Goal: Task Accomplishment & Management: Manage account settings

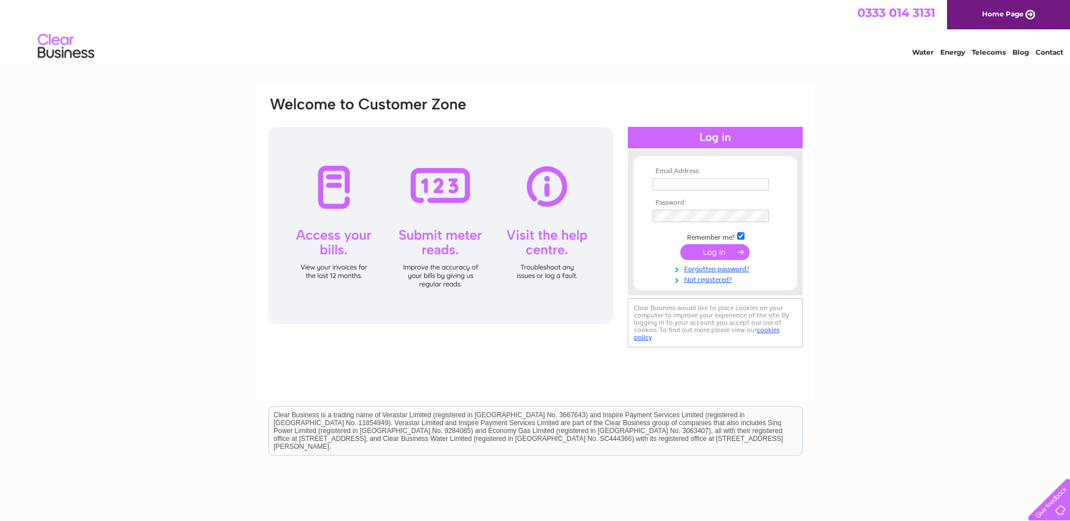
type input "ponte.nuovo@hotmail.com"
click at [715, 247] on input "submit" at bounding box center [714, 252] width 69 height 16
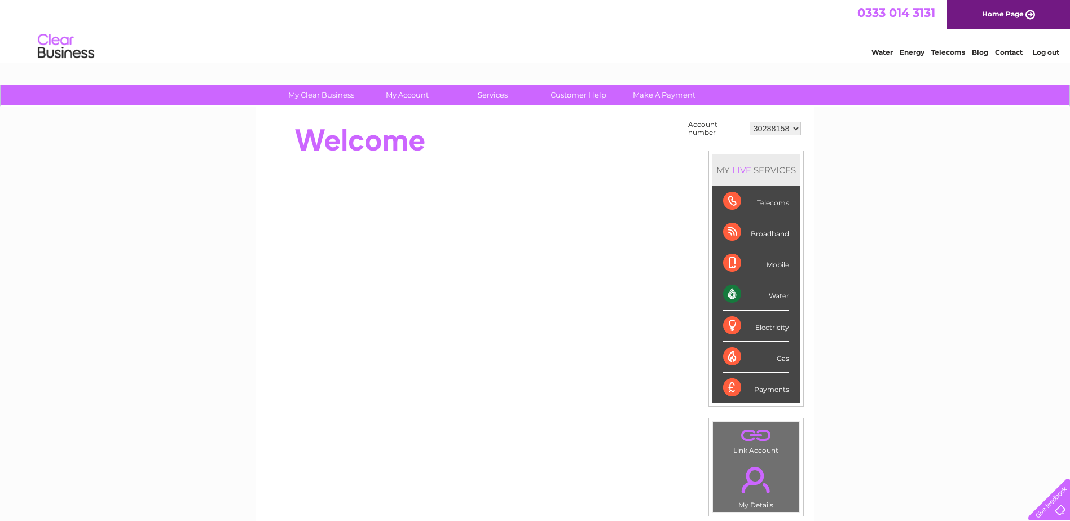
click at [752, 295] on div "Water" at bounding box center [756, 294] width 66 height 31
click at [734, 298] on div "Water" at bounding box center [756, 294] width 66 height 31
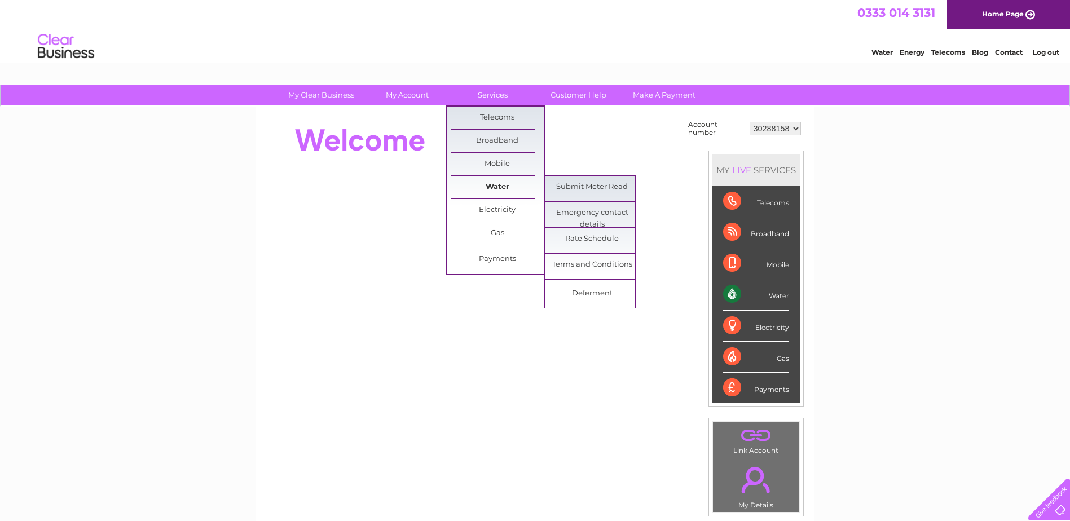
click at [502, 189] on link "Water" at bounding box center [497, 187] width 93 height 23
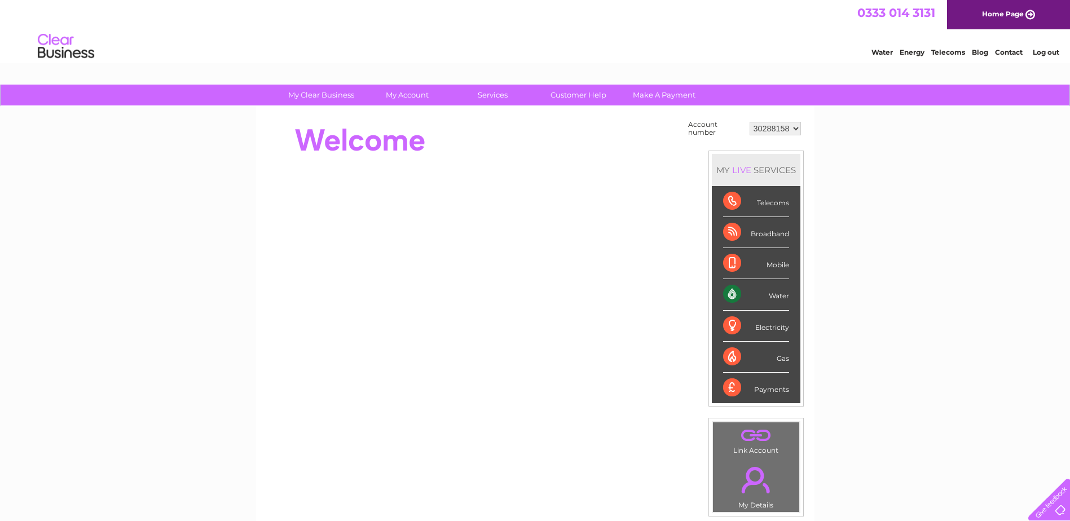
click at [739, 294] on div "Water" at bounding box center [756, 294] width 66 height 31
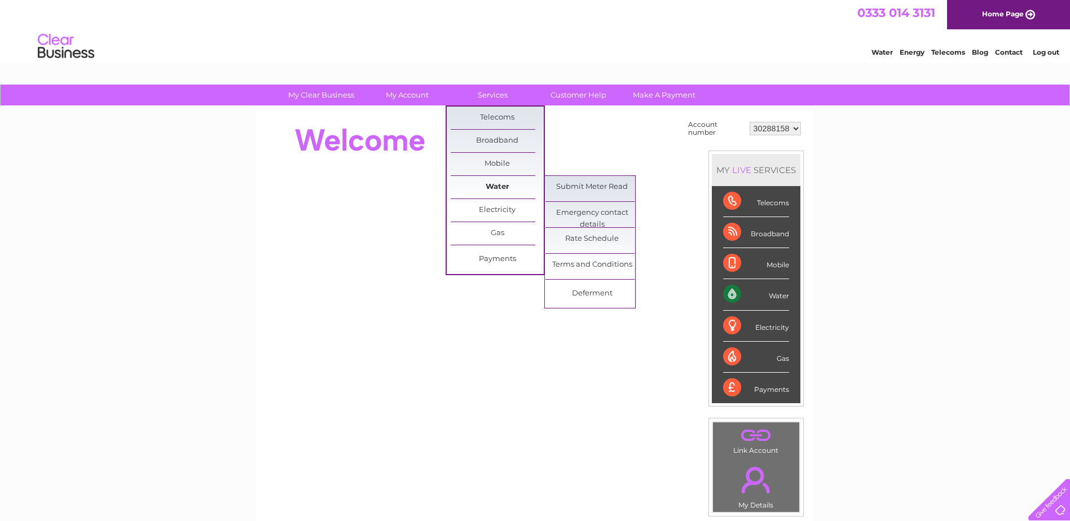
click at [487, 183] on link "Water" at bounding box center [497, 187] width 93 height 23
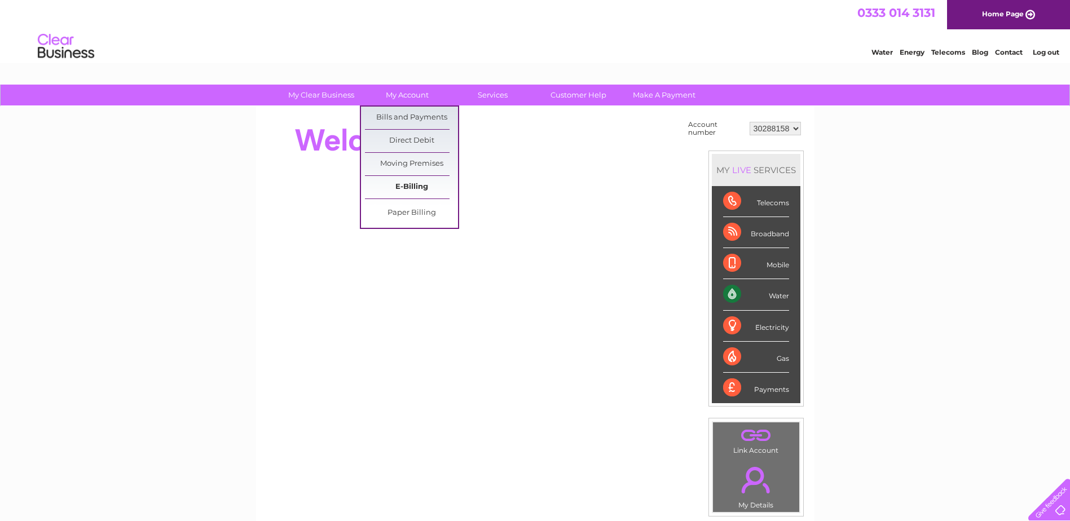
click at [396, 188] on link "E-Billing" at bounding box center [411, 187] width 93 height 23
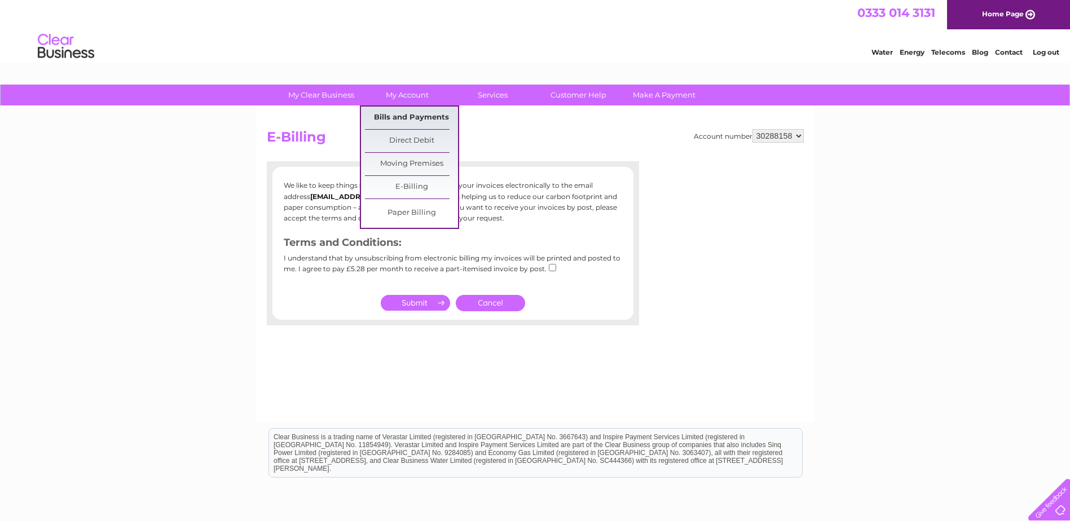
click at [389, 115] on link "Bills and Payments" at bounding box center [411, 118] width 93 height 23
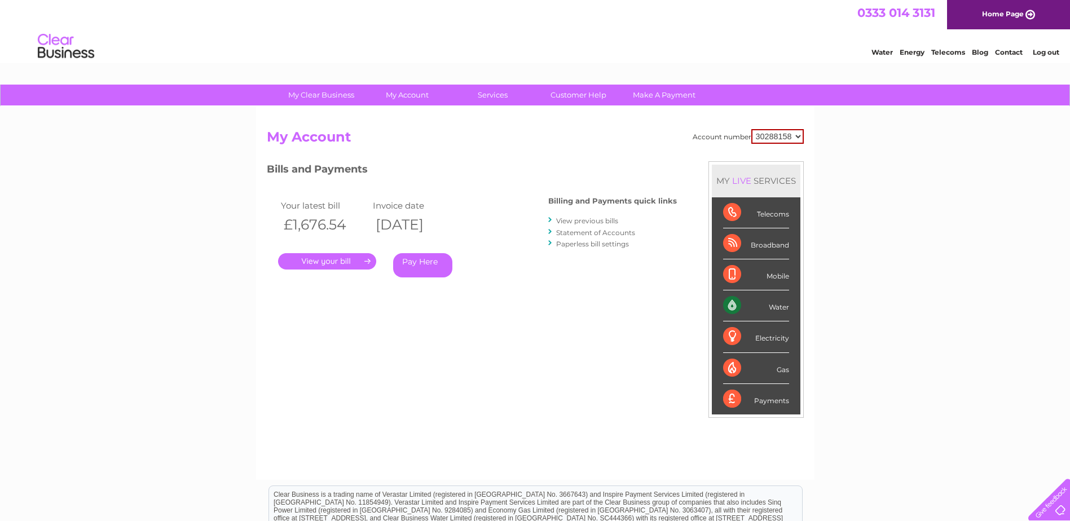
click at [333, 265] on link "." at bounding box center [327, 261] width 98 height 16
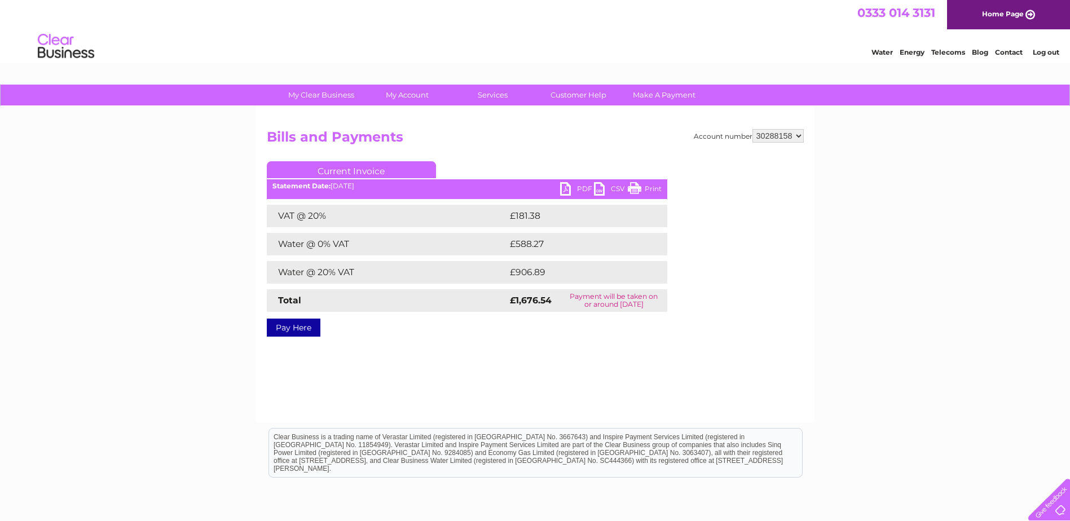
click at [567, 186] on link "PDF" at bounding box center [577, 190] width 34 height 16
